Goal: Check status: Check status

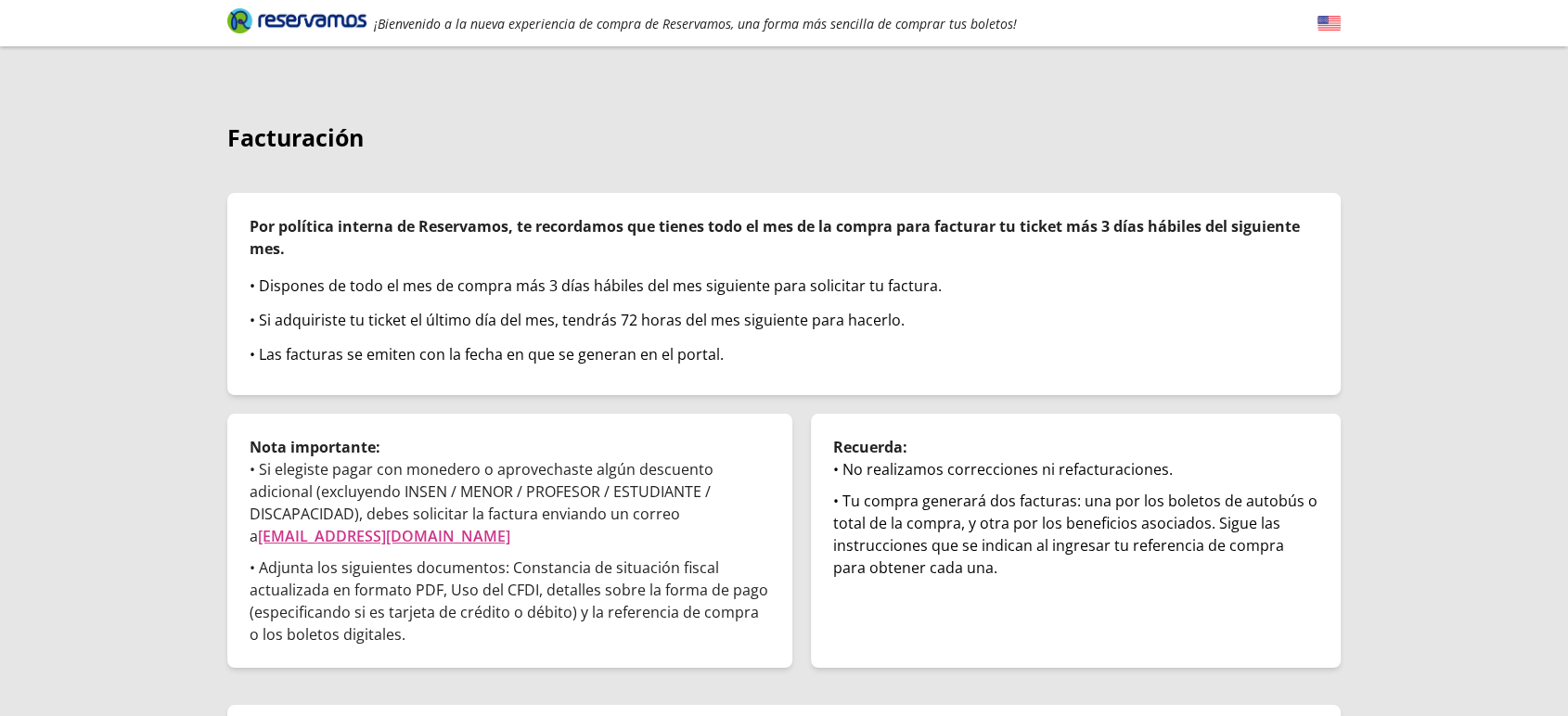
scroll to position [111, 0]
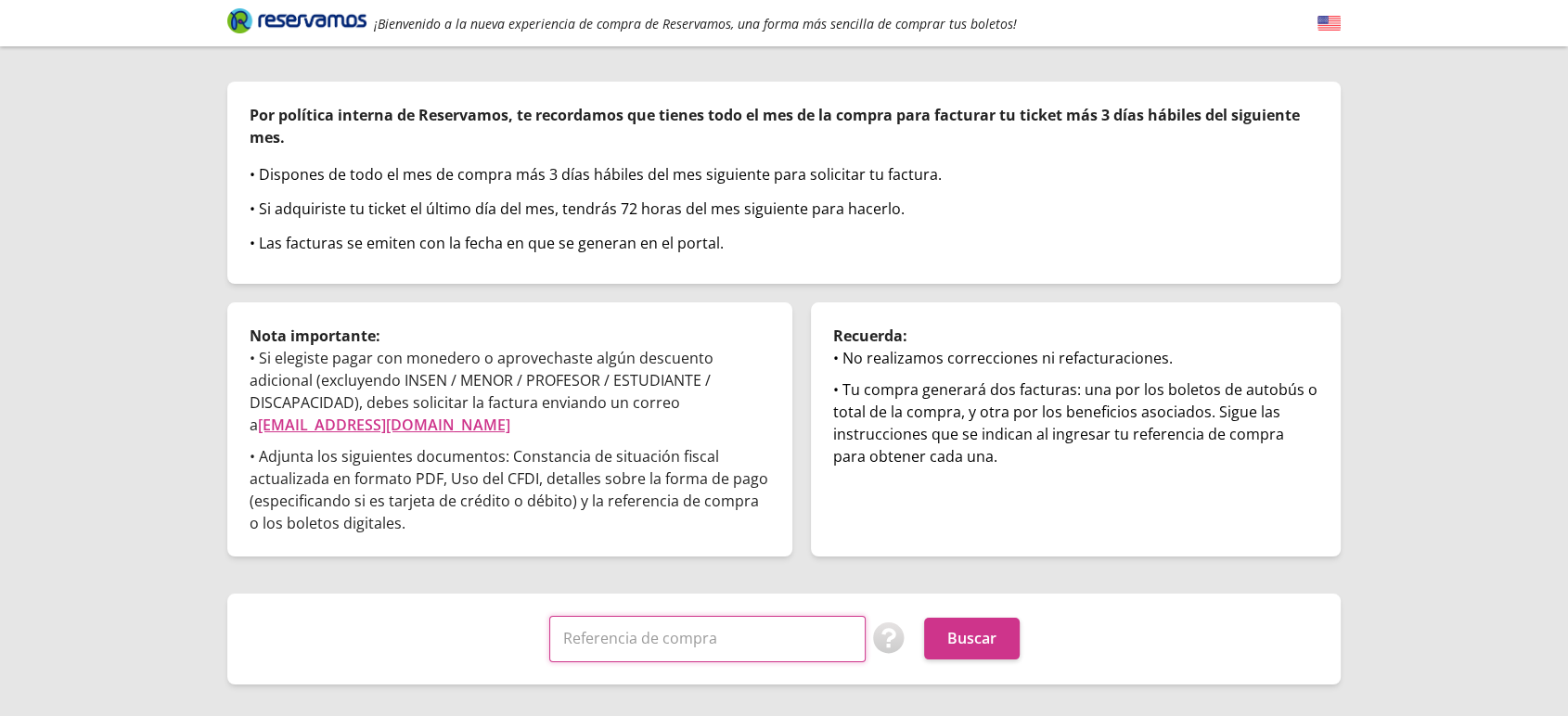
click at [756, 615] on input "Referencia de compra" at bounding box center [707, 638] width 316 height 46
paste input "zY0eh3lILS0"
type input "zY0eh3lILS0"
click at [924, 617] on button "Buscar" at bounding box center [972, 638] width 96 height 41
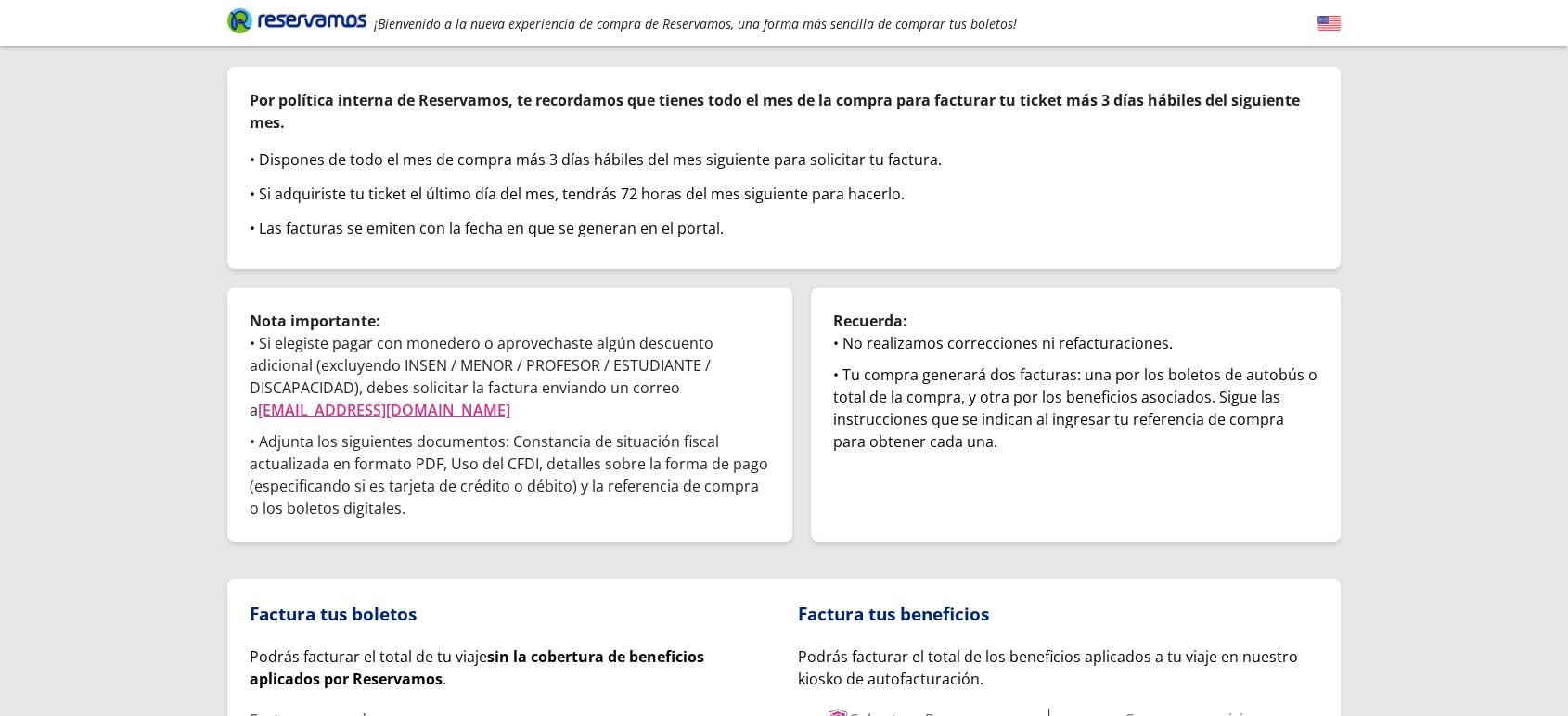
scroll to position [309, 0]
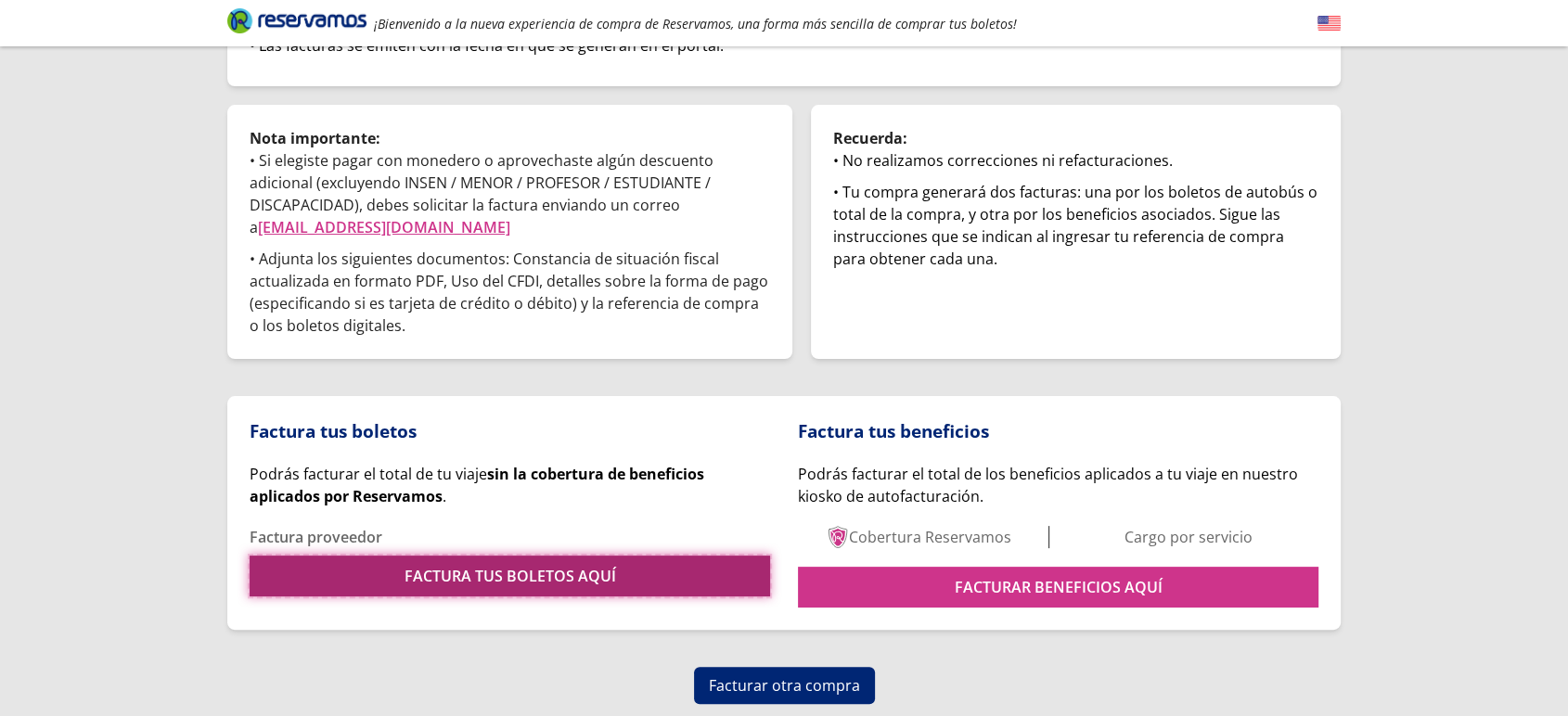
click at [640, 556] on link "FACTURA TUS BOLETOS AQUÍ" at bounding box center [509, 575] width 520 height 40
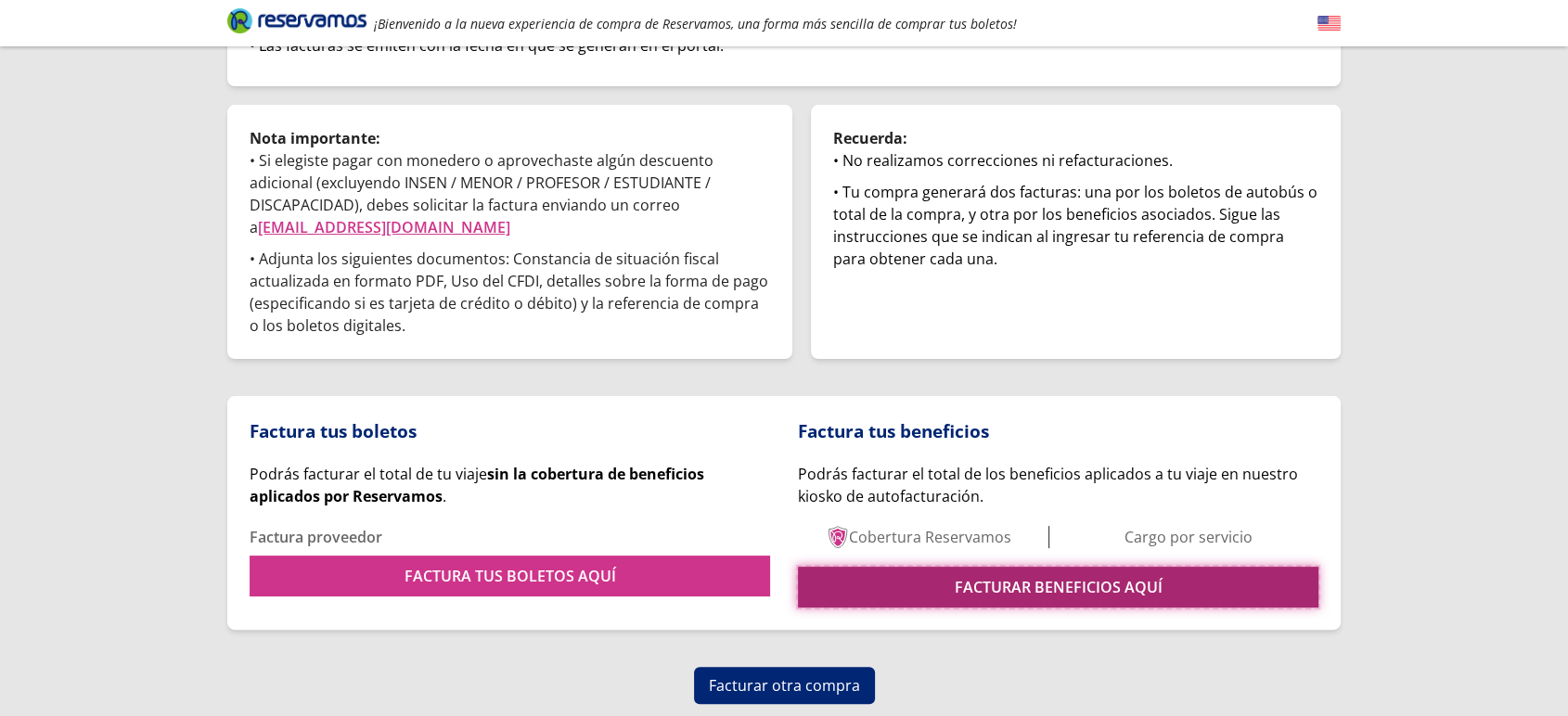
click at [952, 566] on link "FACTURAR BENEFICIOS AQUÍ" at bounding box center [1058, 586] width 520 height 40
